Goal: Find specific page/section: Find specific page/section

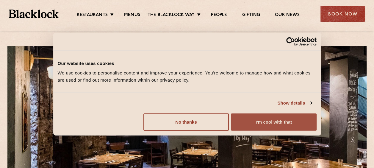
click at [264, 120] on button "I'm cool with that" at bounding box center [273, 121] width 85 height 17
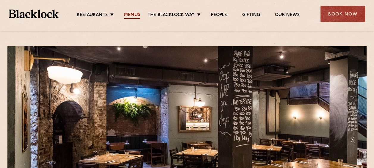
click at [137, 14] on link "Menus" at bounding box center [132, 15] width 16 height 7
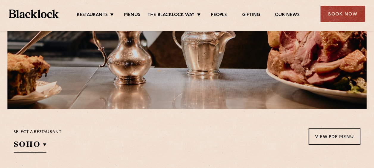
scroll to position [179, 0]
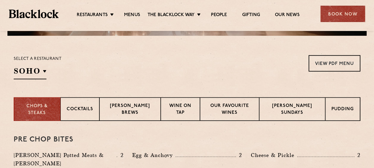
click at [40, 83] on section "Select a restaurant SOHO Soho Birmingham City Shoreditch Covent Garden Canary W…" at bounding box center [187, 66] width 374 height 61
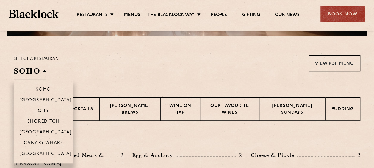
click at [45, 73] on h2 "SOHO" at bounding box center [30, 72] width 33 height 13
click at [43, 109] on p "City" at bounding box center [44, 111] width 12 height 6
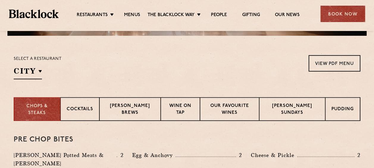
click at [215, 73] on div "Select a restaurant City Soho Birmingham City Shoreditch Covent Garden Canary W…" at bounding box center [187, 67] width 347 height 24
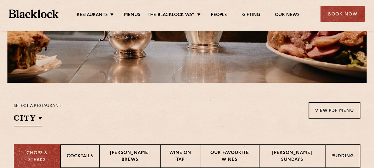
scroll to position [0, 0]
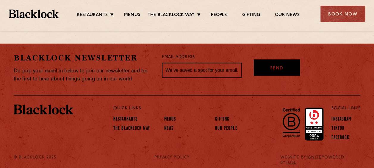
scroll to position [586, 0]
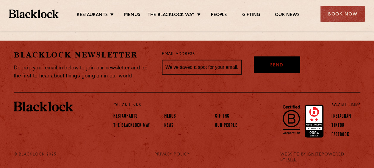
click at [137, 8] on div "Restaurants Soho City Shoreditch Covent Garden Canary Wharf Manchester Birmingh…" at bounding box center [187, 13] width 374 height 26
click at [133, 16] on link "Menus" at bounding box center [132, 15] width 16 height 7
